Goal: Transaction & Acquisition: Download file/media

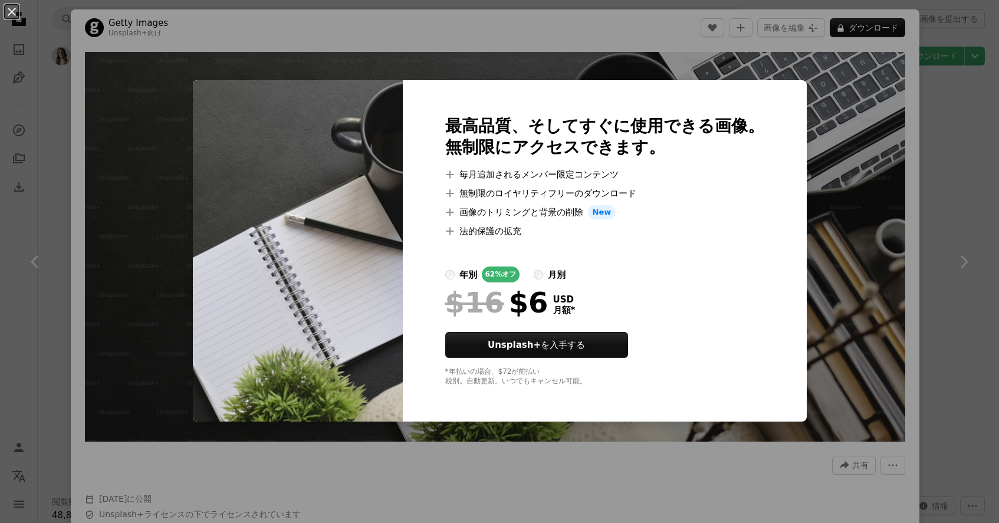
scroll to position [3593, 0]
click at [881, 26] on div "An X shape 最高品質、そしてすぐに使用できる画像。 無制限にアクセスできます。 A plus sign 毎月追加されるメンバー限定コンテンツ A p…" at bounding box center [499, 261] width 999 height 523
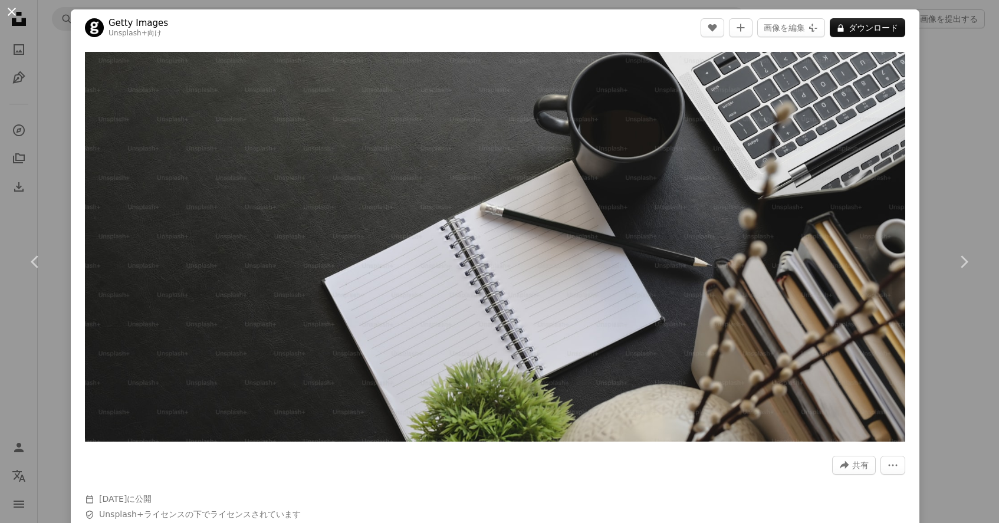
click at [11, 8] on button "An X shape" at bounding box center [12, 12] width 14 height 14
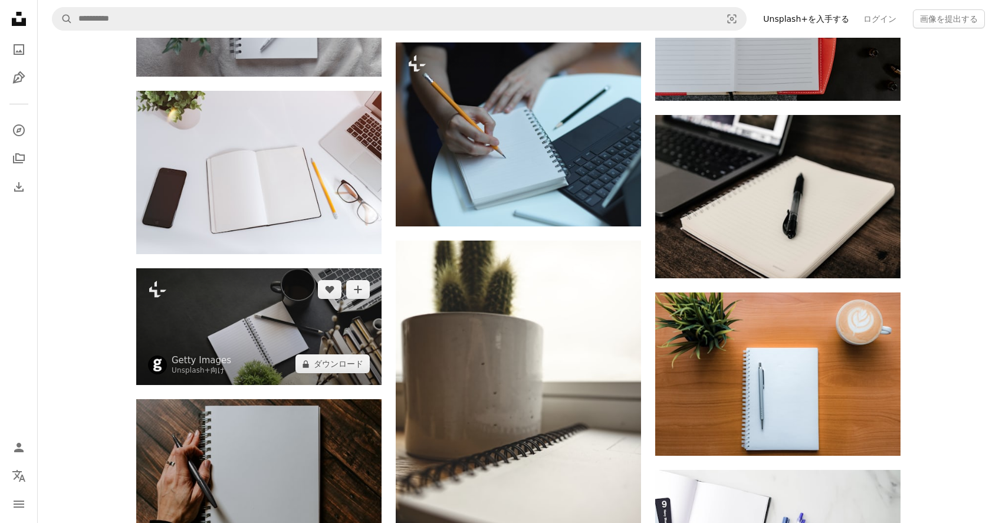
click at [298, 336] on img at bounding box center [258, 326] width 245 height 117
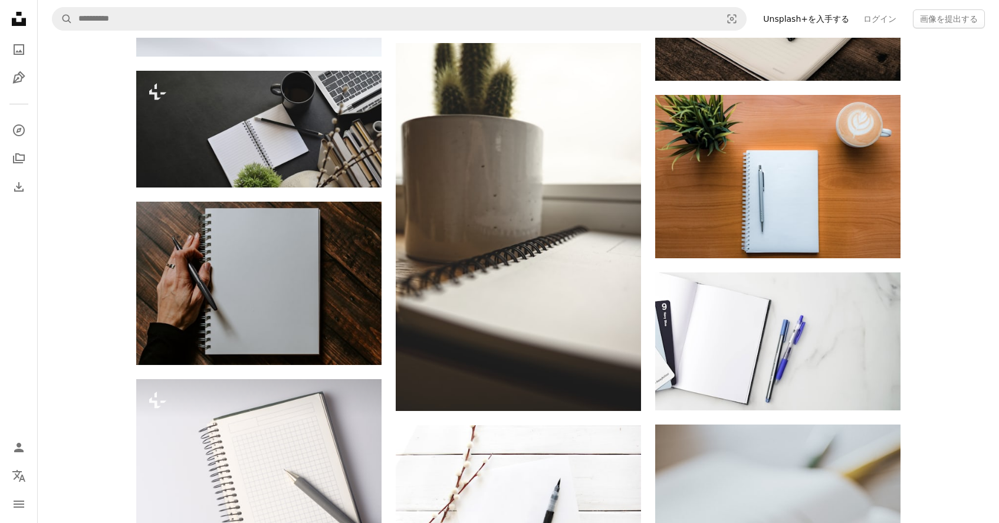
scroll to position [3793, 0]
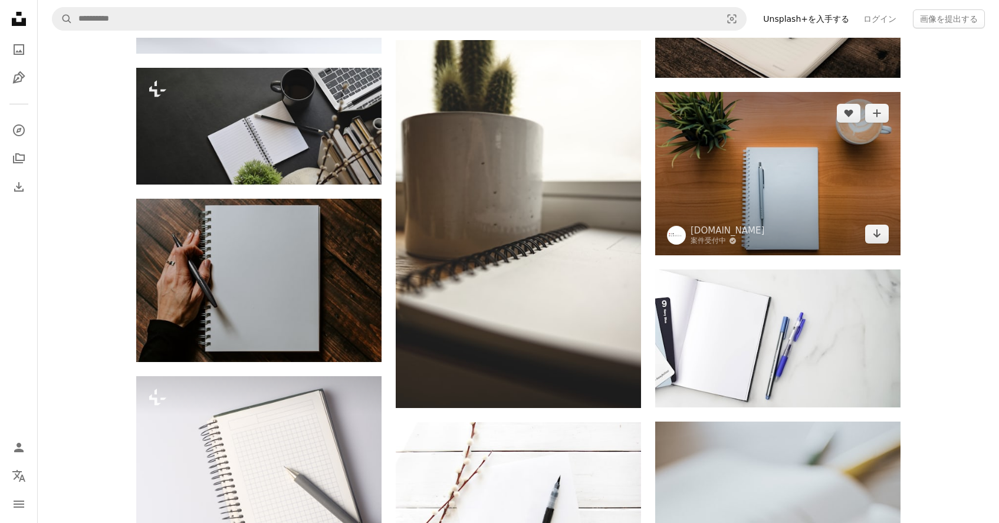
click at [820, 178] on img at bounding box center [777, 173] width 245 height 163
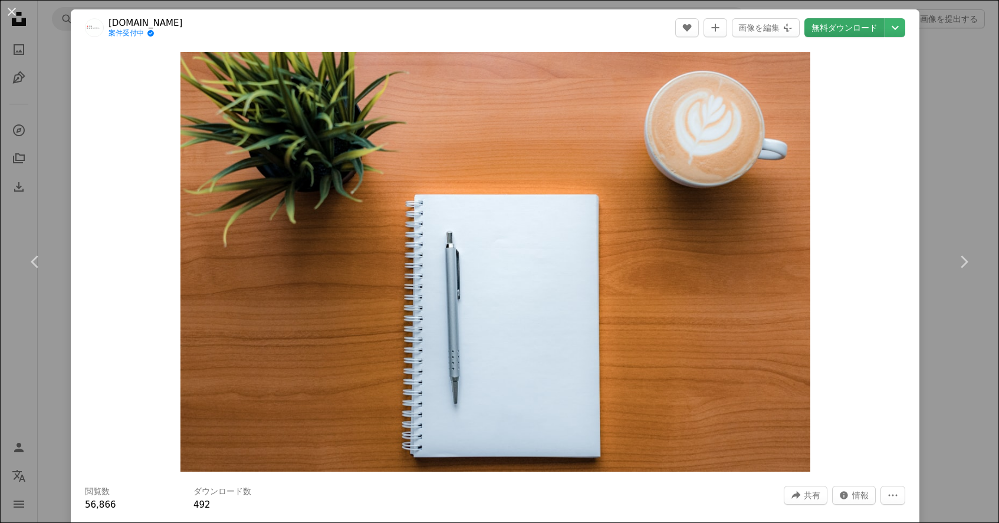
click at [851, 29] on link "無料ダウンロード" at bounding box center [845, 27] width 80 height 19
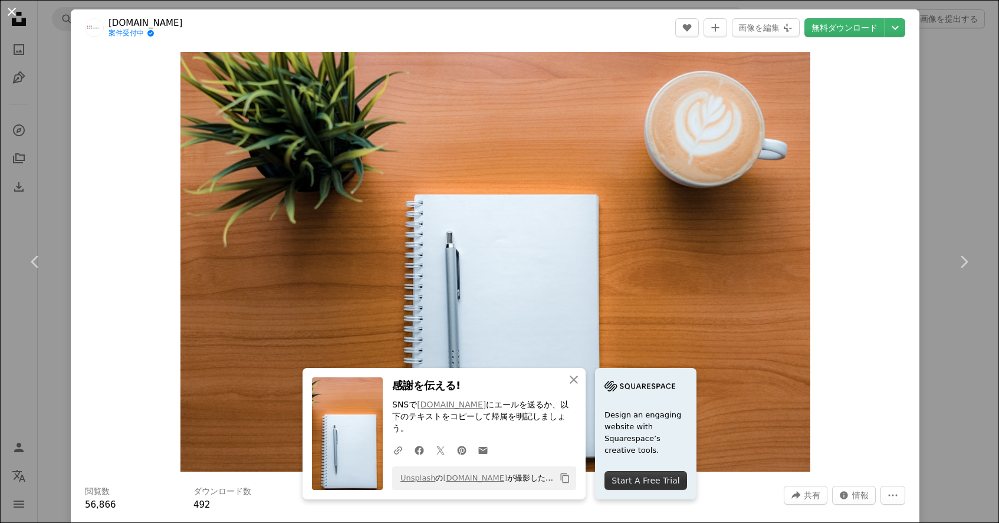
click at [11, 11] on button "An X shape" at bounding box center [12, 12] width 14 height 14
